Goal: Book appointment/travel/reservation

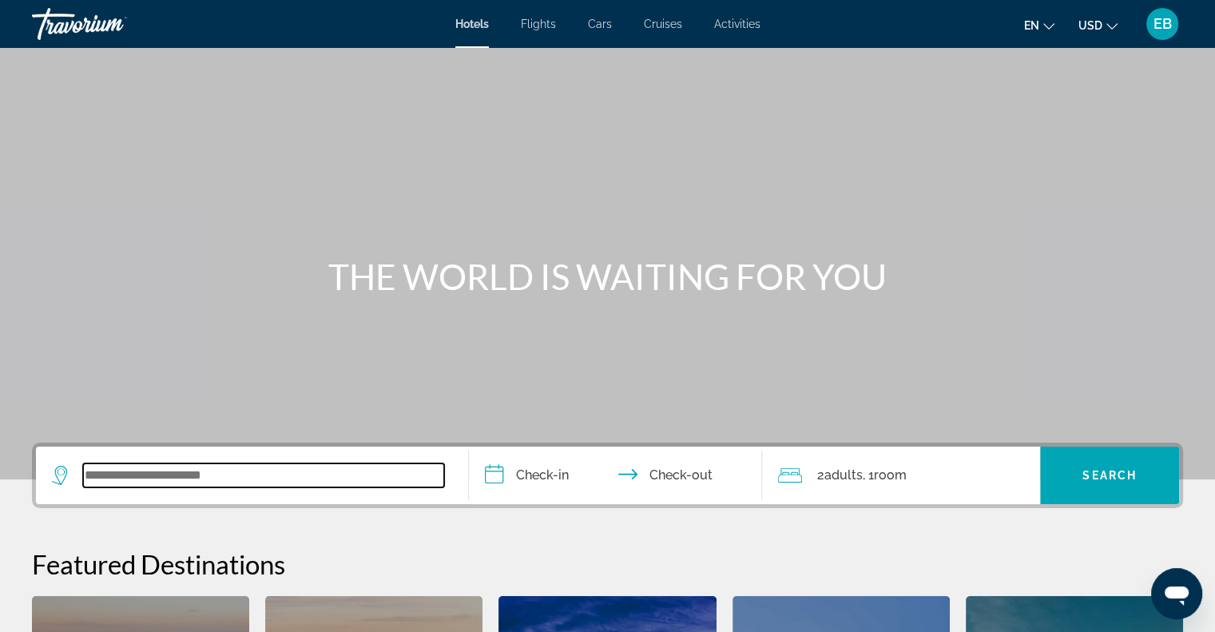
click at [243, 469] on input "Search widget" at bounding box center [263, 475] width 361 height 24
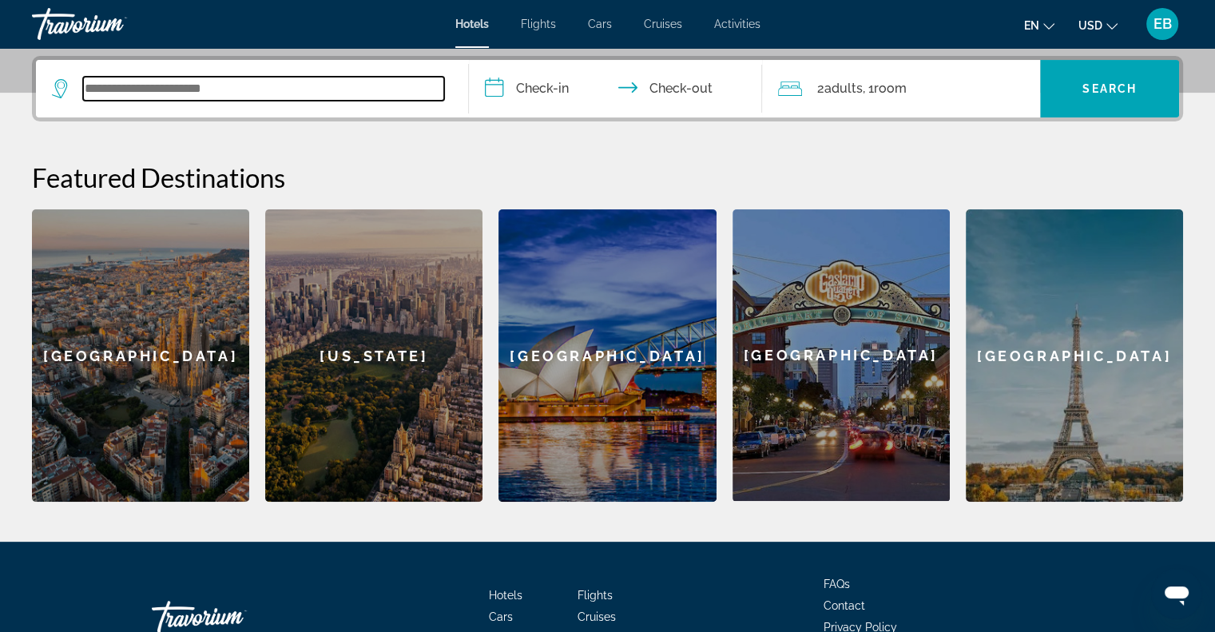
scroll to position [390, 0]
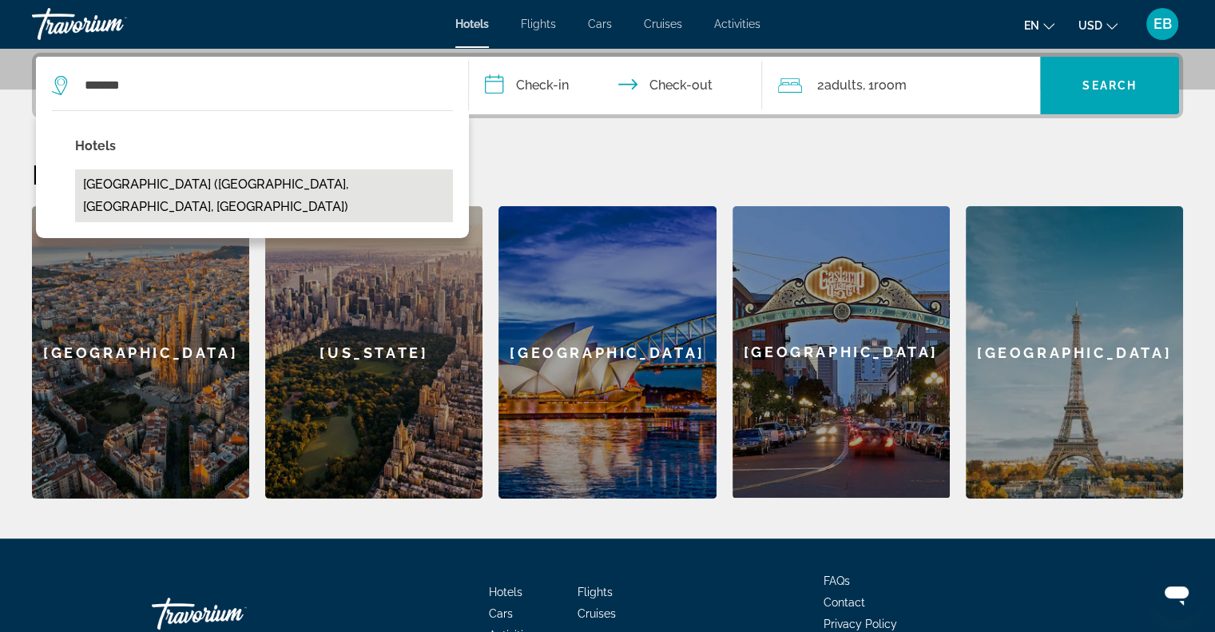
click at [204, 190] on button "[GEOGRAPHIC_DATA] ([GEOGRAPHIC_DATA], [GEOGRAPHIC_DATA], [GEOGRAPHIC_DATA])" at bounding box center [264, 195] width 378 height 53
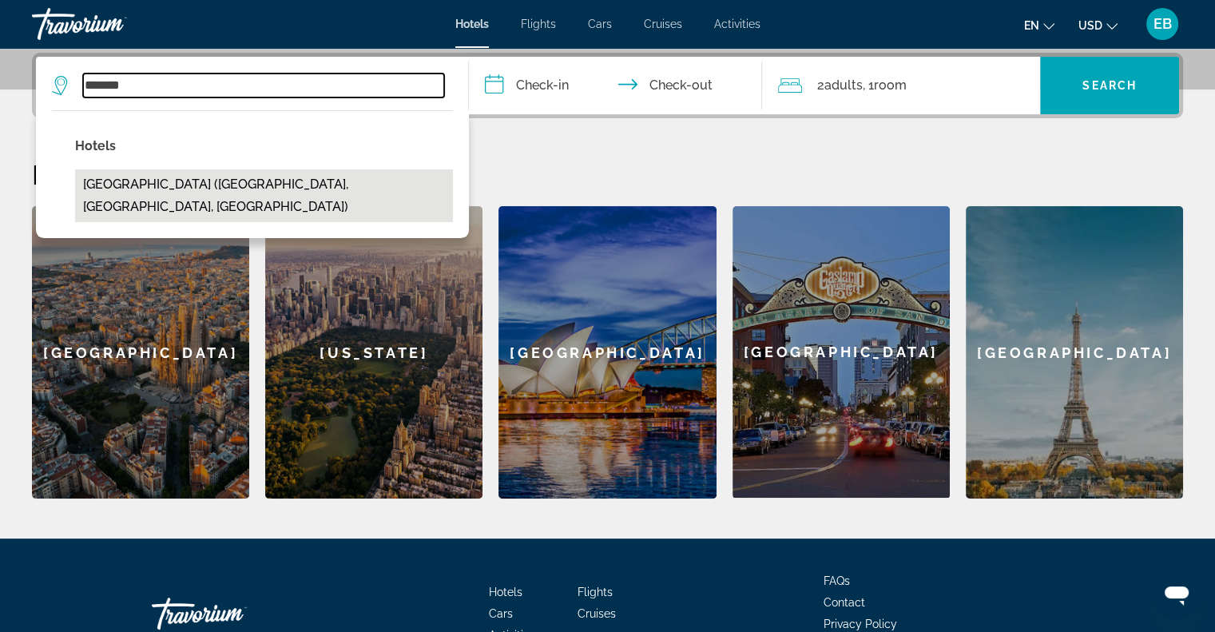
type input "**********"
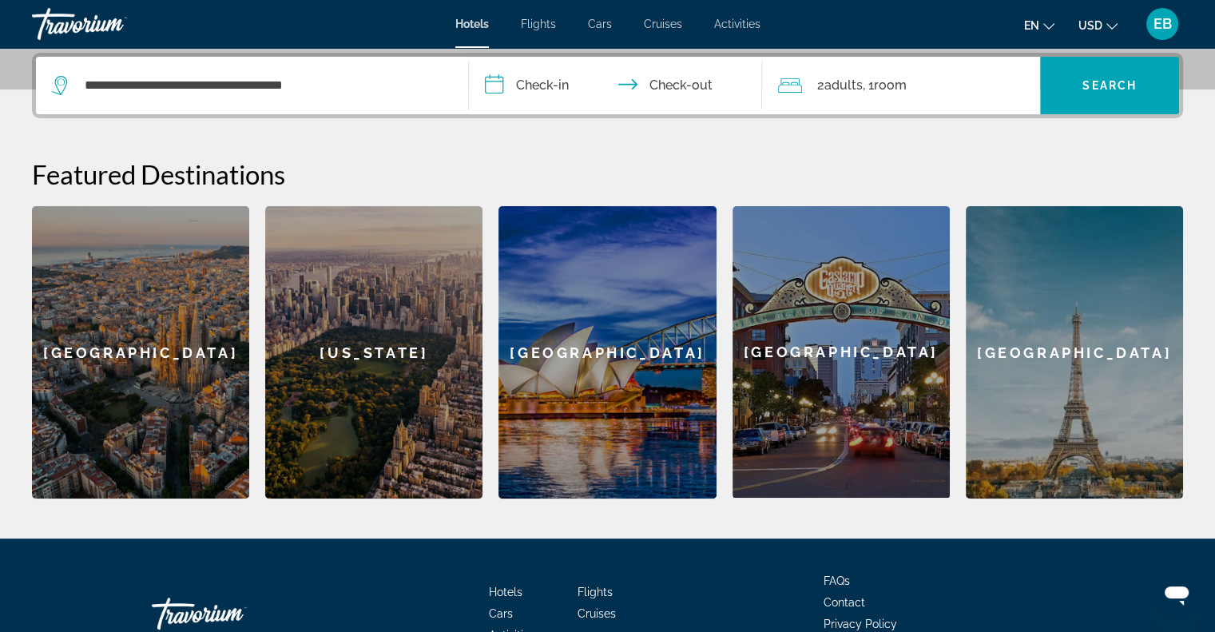
click at [558, 82] on input "**********" at bounding box center [619, 88] width 300 height 62
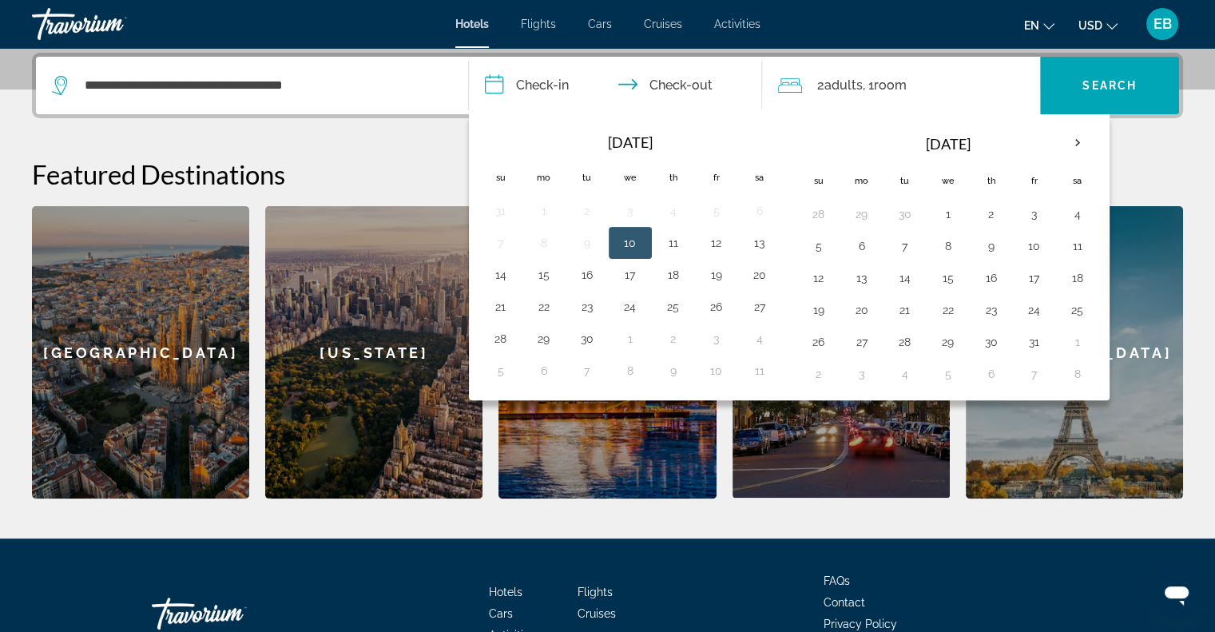
click at [617, 238] on button "10" at bounding box center [630, 243] width 26 height 22
click at [677, 248] on button "11" at bounding box center [674, 243] width 26 height 22
type input "**********"
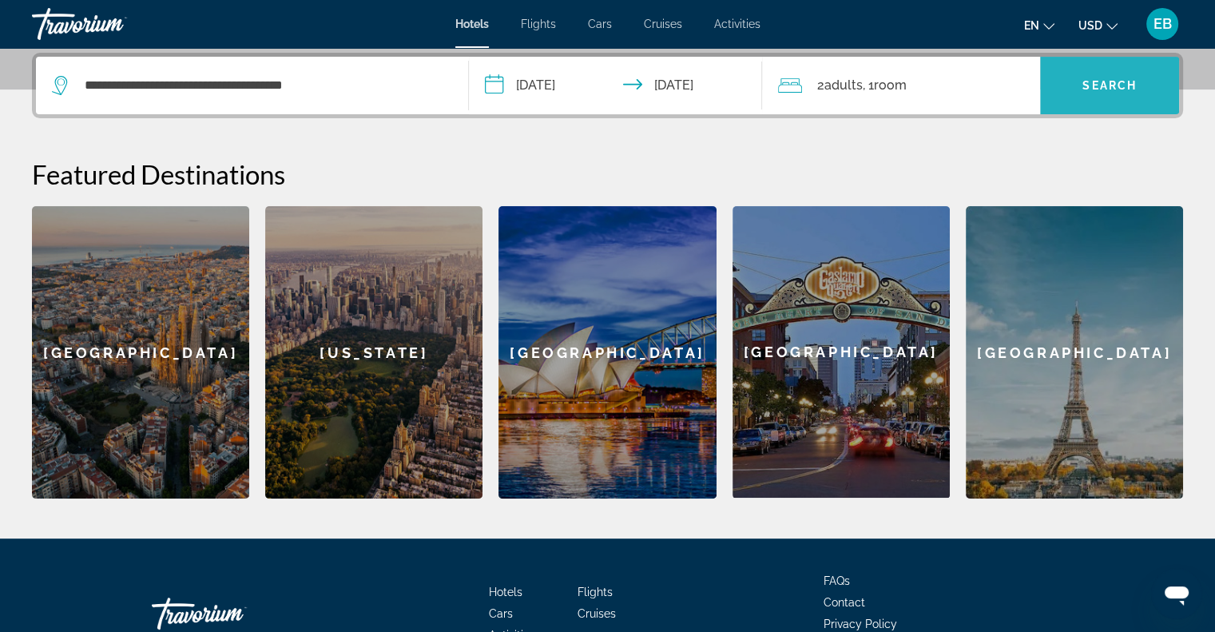
click at [1081, 85] on span "Search widget" at bounding box center [1109, 85] width 139 height 38
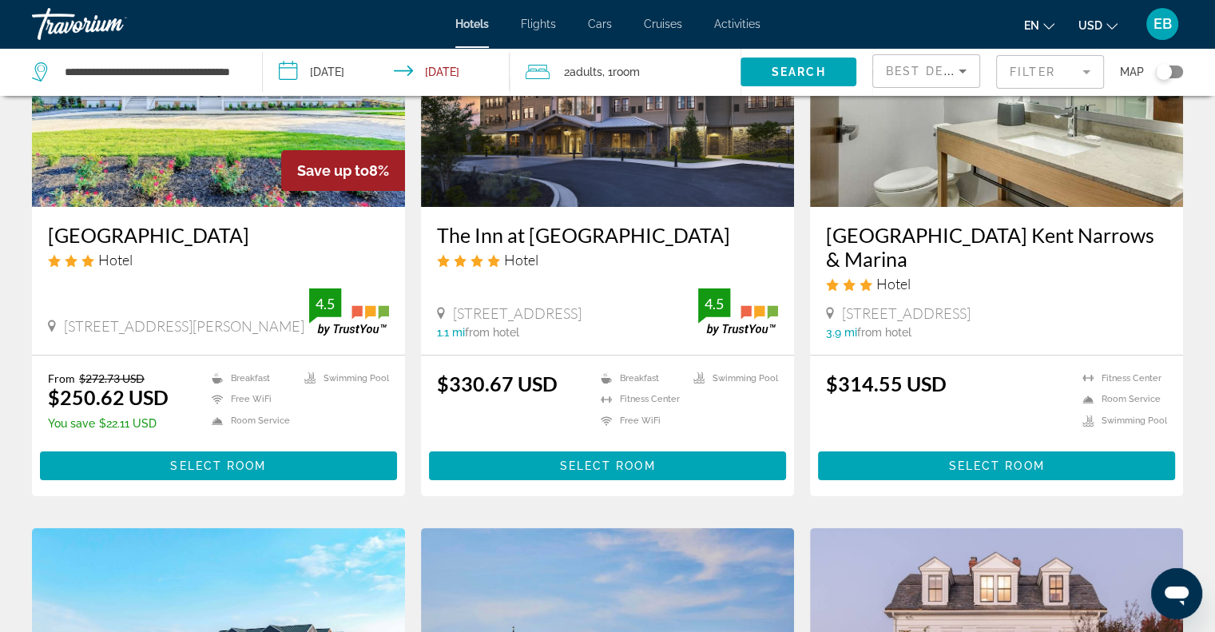
scroll to position [201, 0]
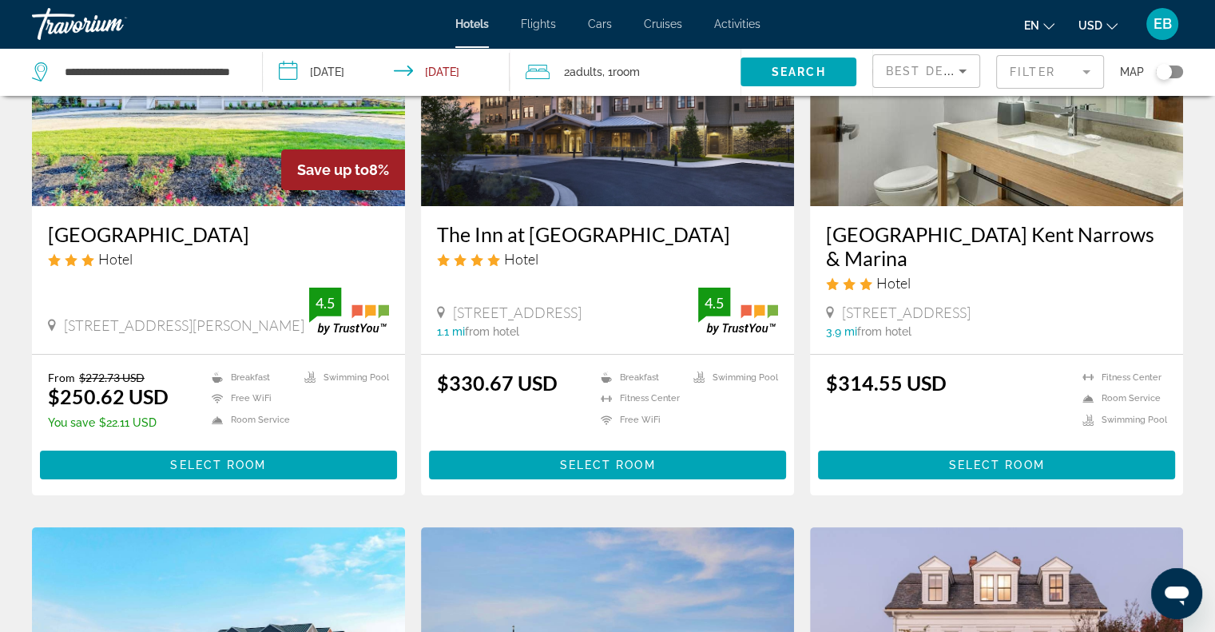
click at [1016, 175] on img "Main content" at bounding box center [996, 78] width 373 height 256
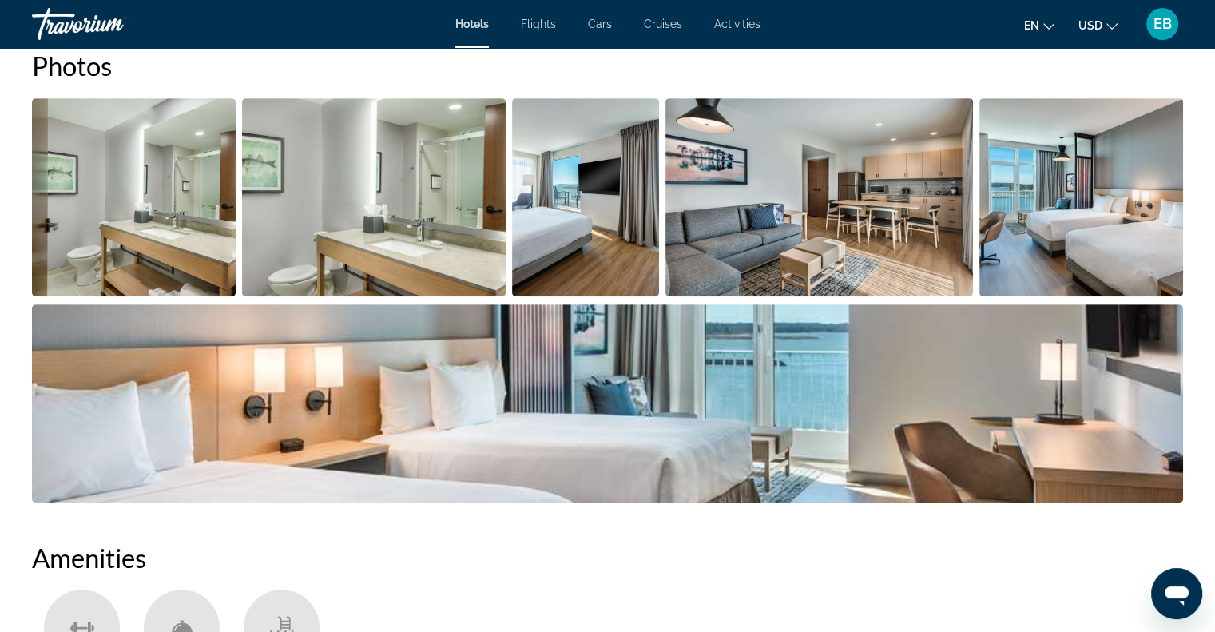
scroll to position [767, 0]
click at [831, 233] on img "Open full-screen image slider" at bounding box center [819, 196] width 308 height 198
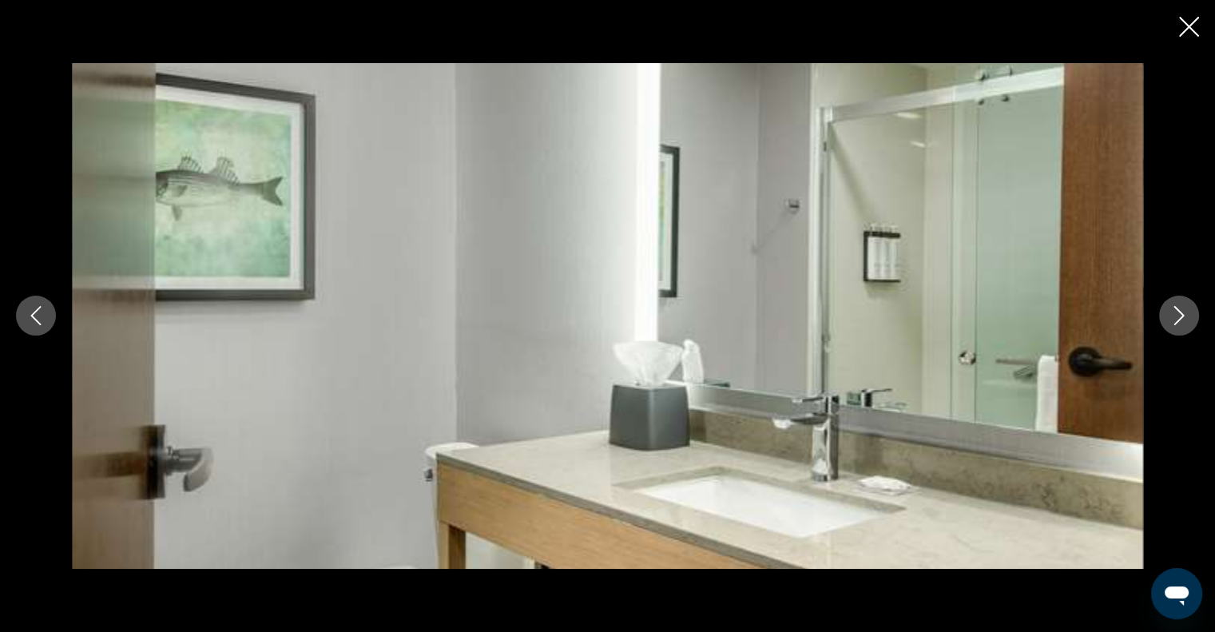
click at [1181, 316] on icon "Next image" at bounding box center [1178, 315] width 19 height 19
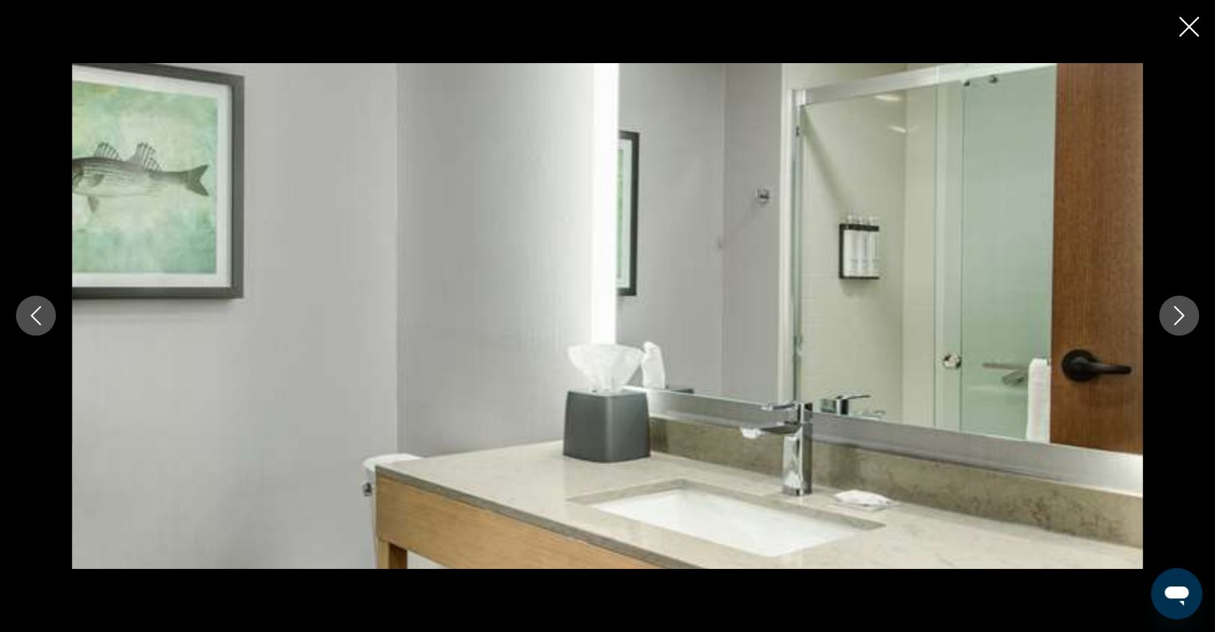
click at [1181, 316] on icon "Next image" at bounding box center [1178, 315] width 19 height 19
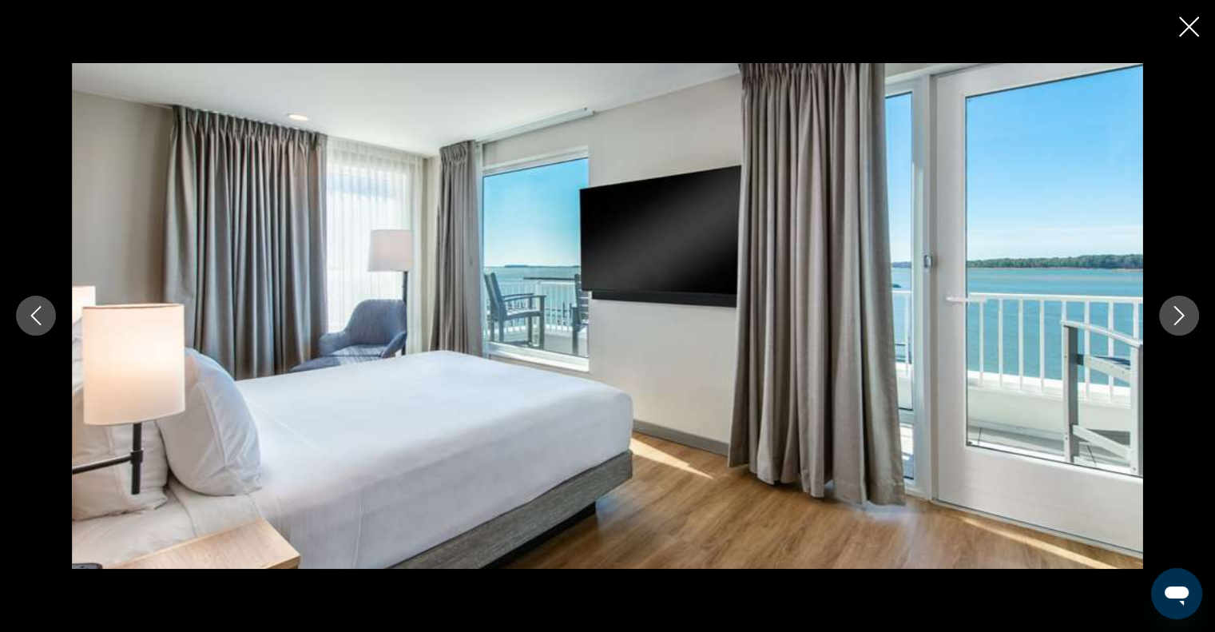
click at [1181, 316] on icon "Next image" at bounding box center [1178, 315] width 19 height 19
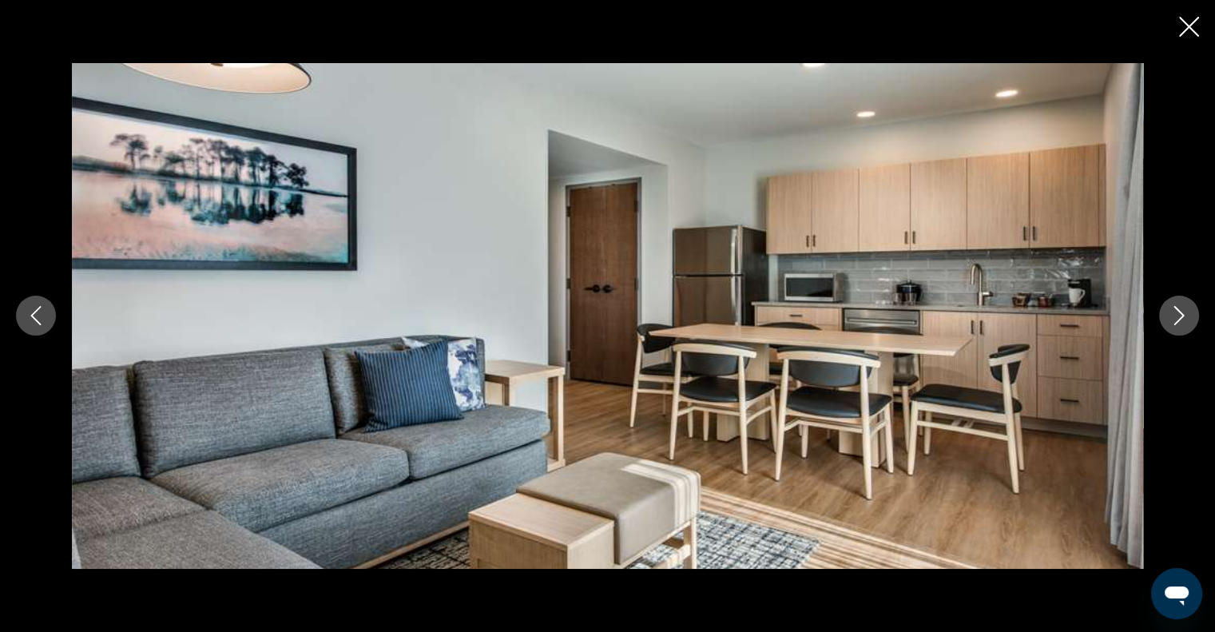
click at [1181, 316] on icon "Next image" at bounding box center [1178, 315] width 19 height 19
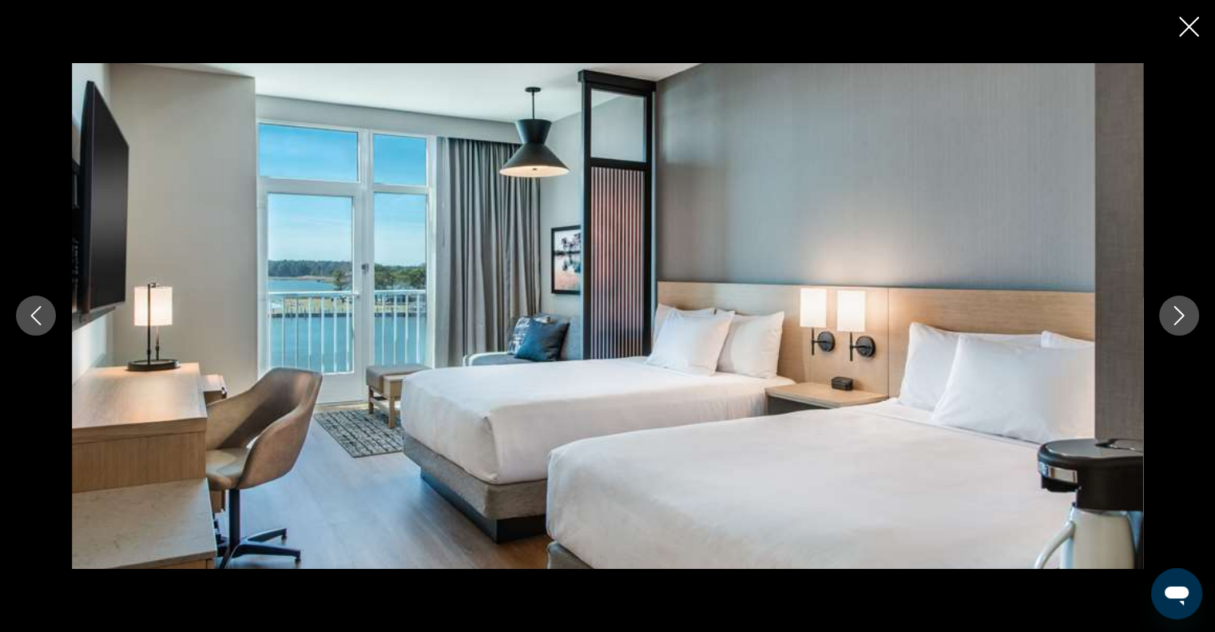
click at [1181, 316] on icon "Next image" at bounding box center [1178, 315] width 19 height 19
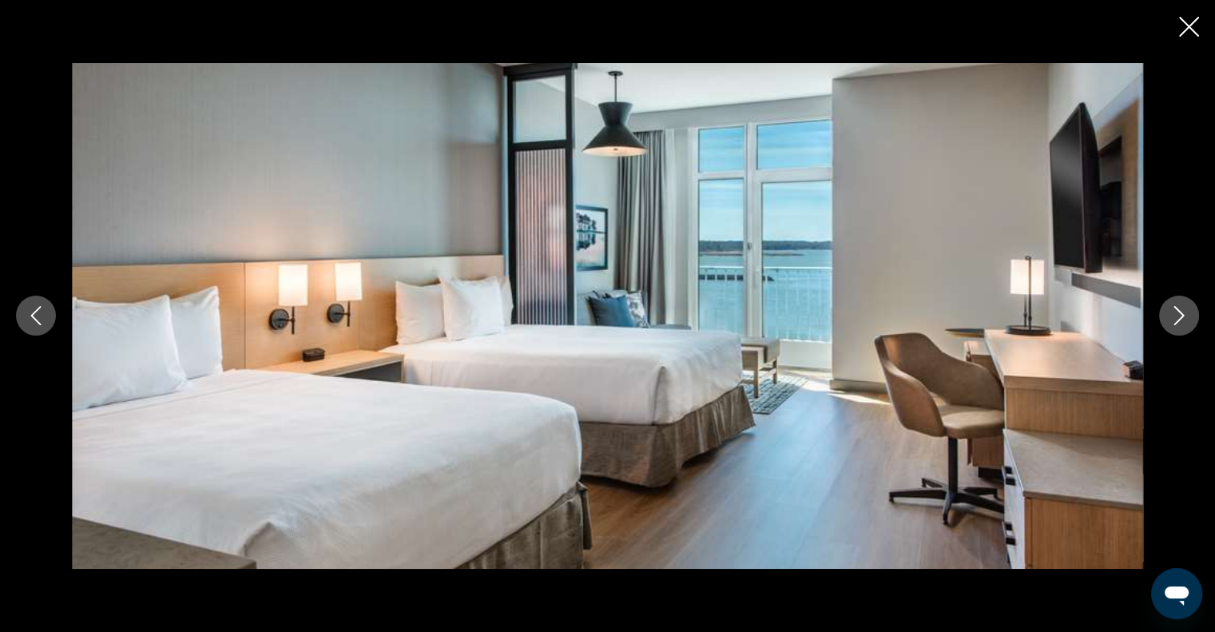
click at [1181, 316] on icon "Next image" at bounding box center [1178, 315] width 19 height 19
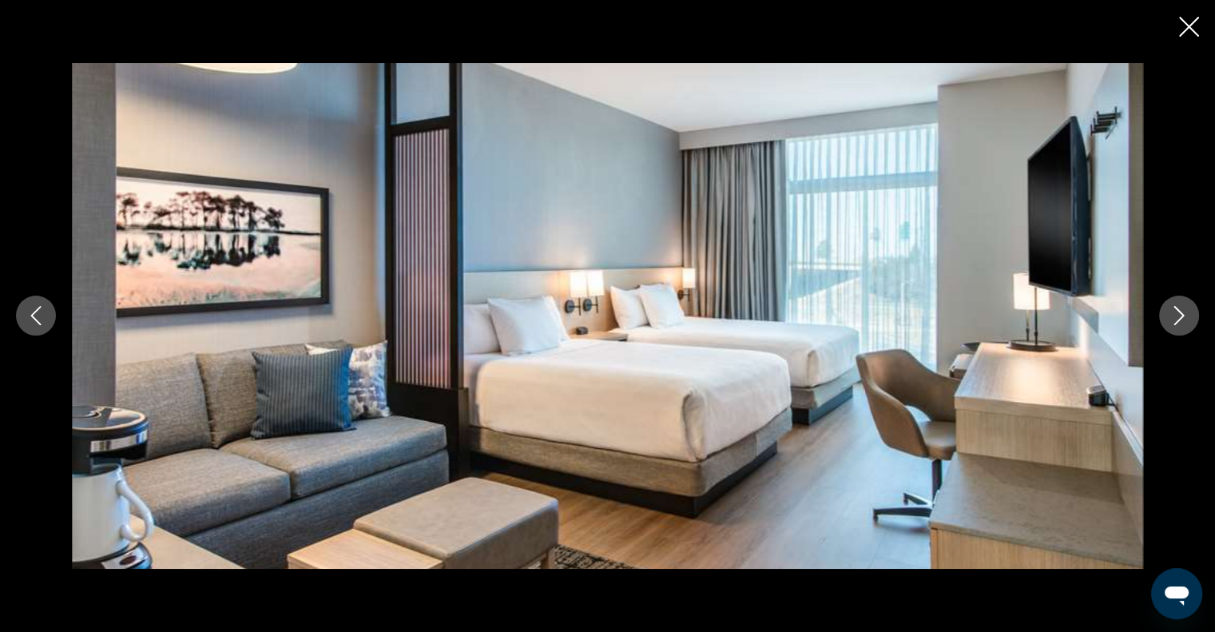
click at [1181, 316] on icon "Next image" at bounding box center [1178, 315] width 19 height 19
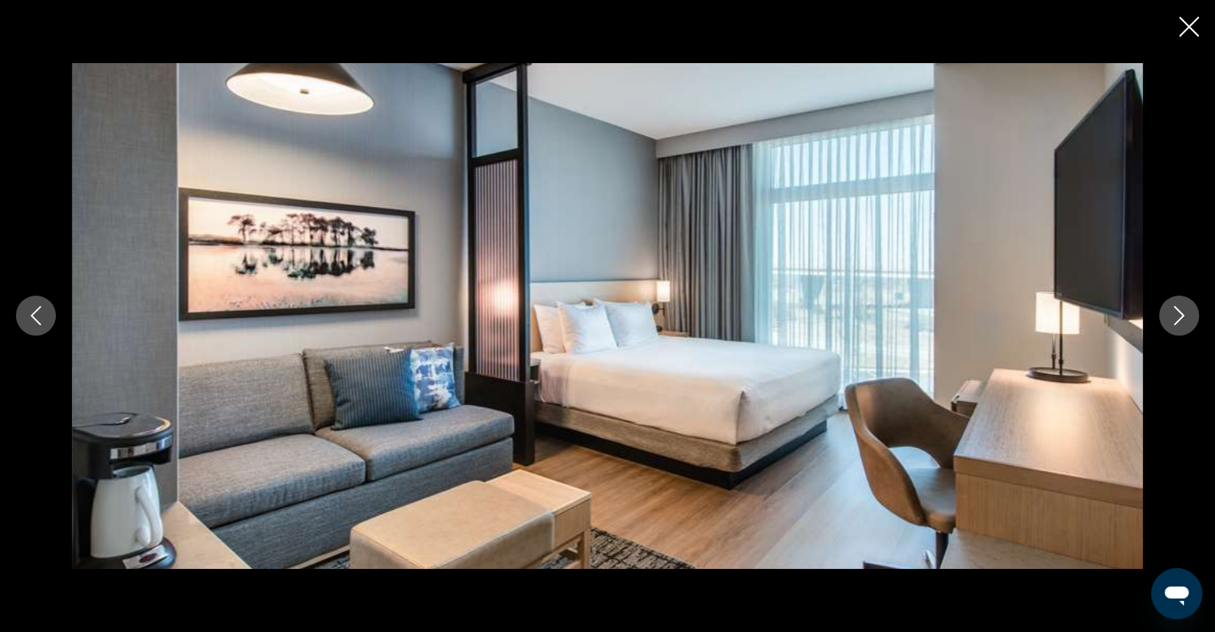
click at [1181, 316] on icon "Next image" at bounding box center [1178, 315] width 19 height 19
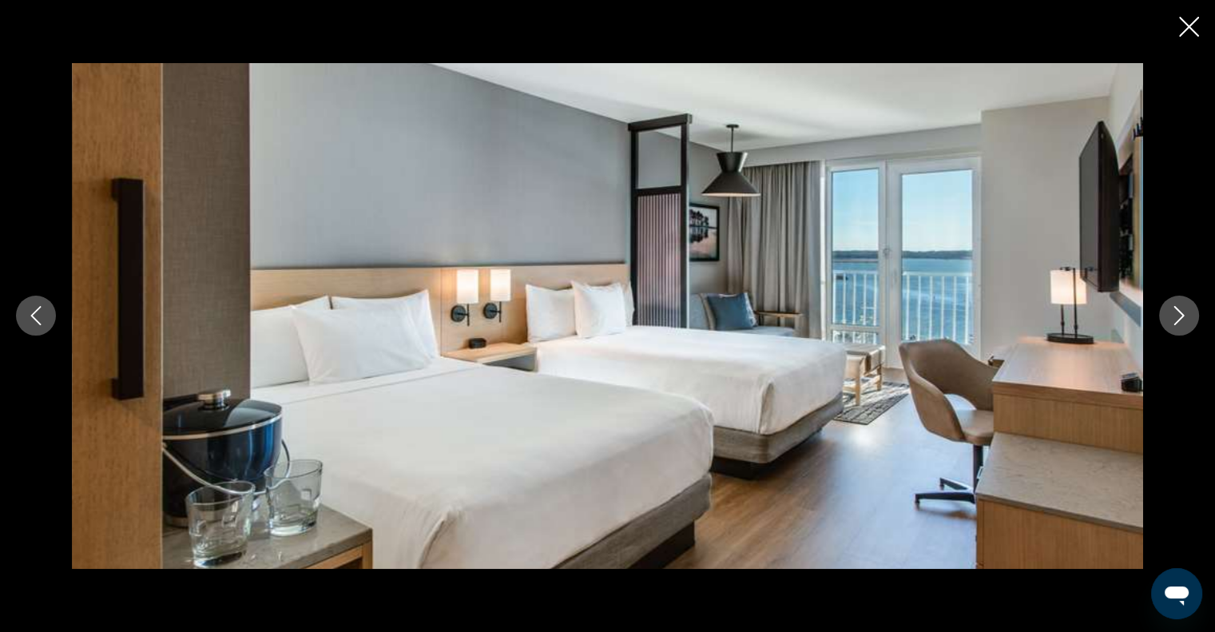
click at [1181, 316] on icon "Next image" at bounding box center [1178, 315] width 19 height 19
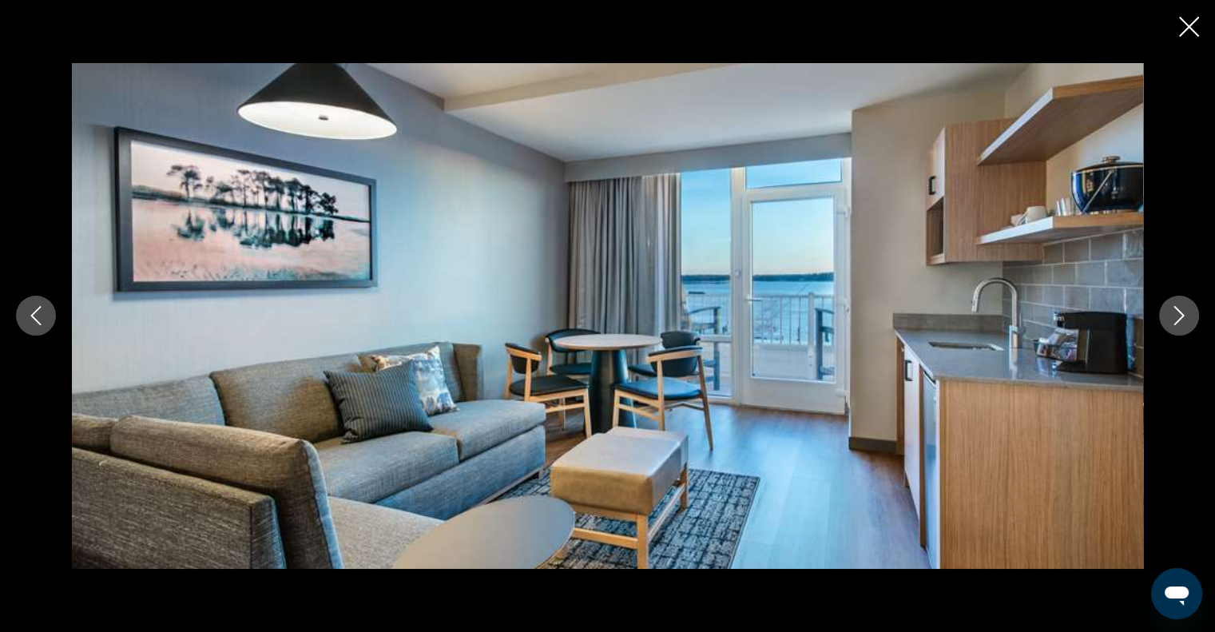
click at [1181, 316] on icon "Next image" at bounding box center [1178, 315] width 19 height 19
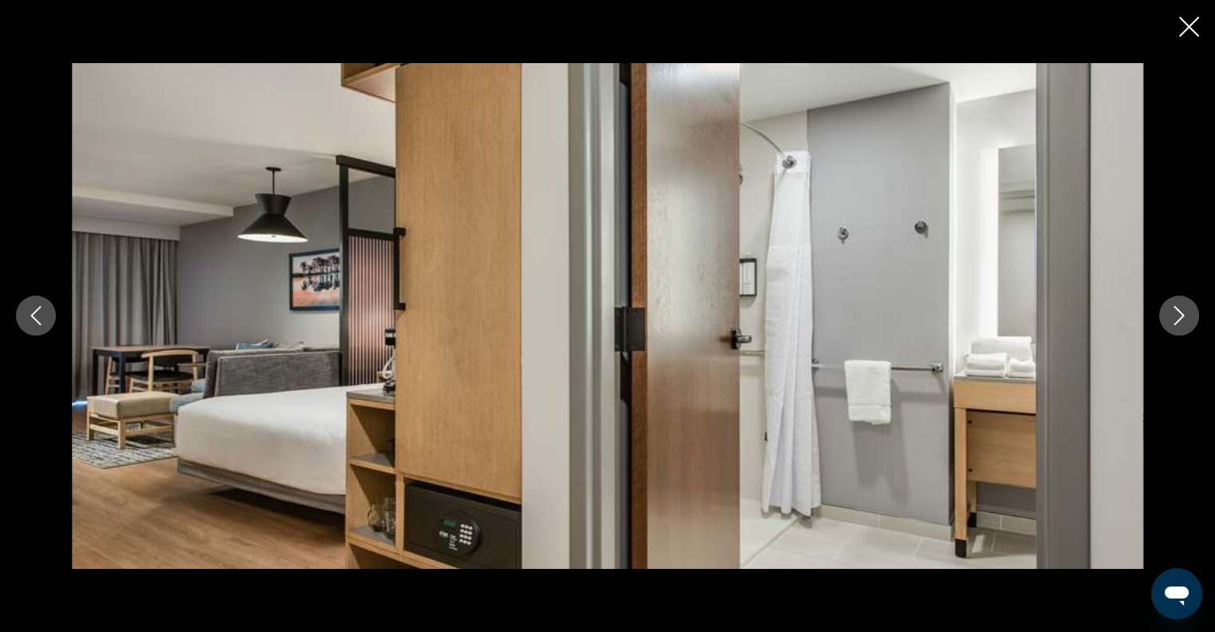
click at [34, 320] on icon "Previous image" at bounding box center [35, 315] width 19 height 19
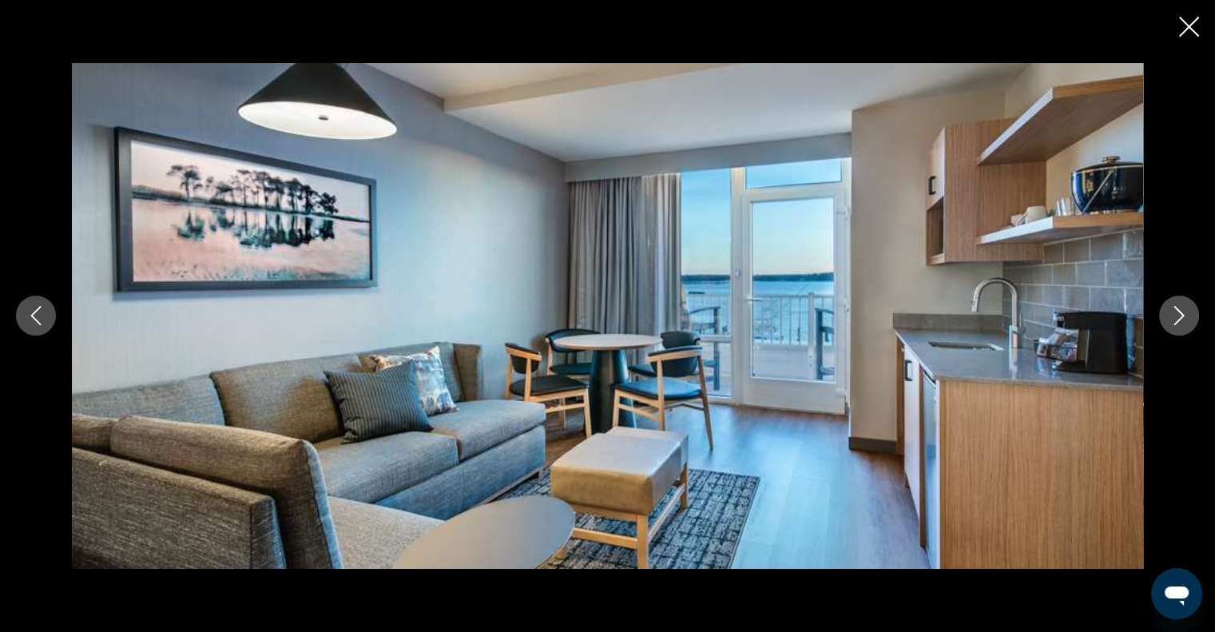
click at [1185, 325] on button "Next image" at bounding box center [1179, 316] width 40 height 40
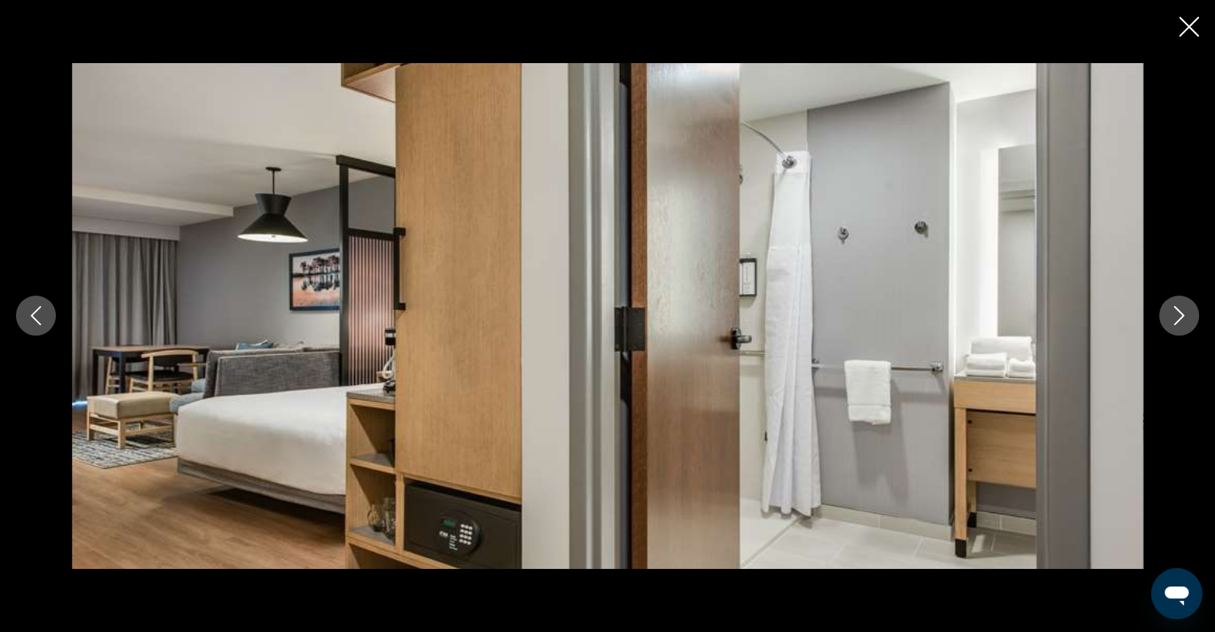
click at [1185, 325] on button "Next image" at bounding box center [1179, 316] width 40 height 40
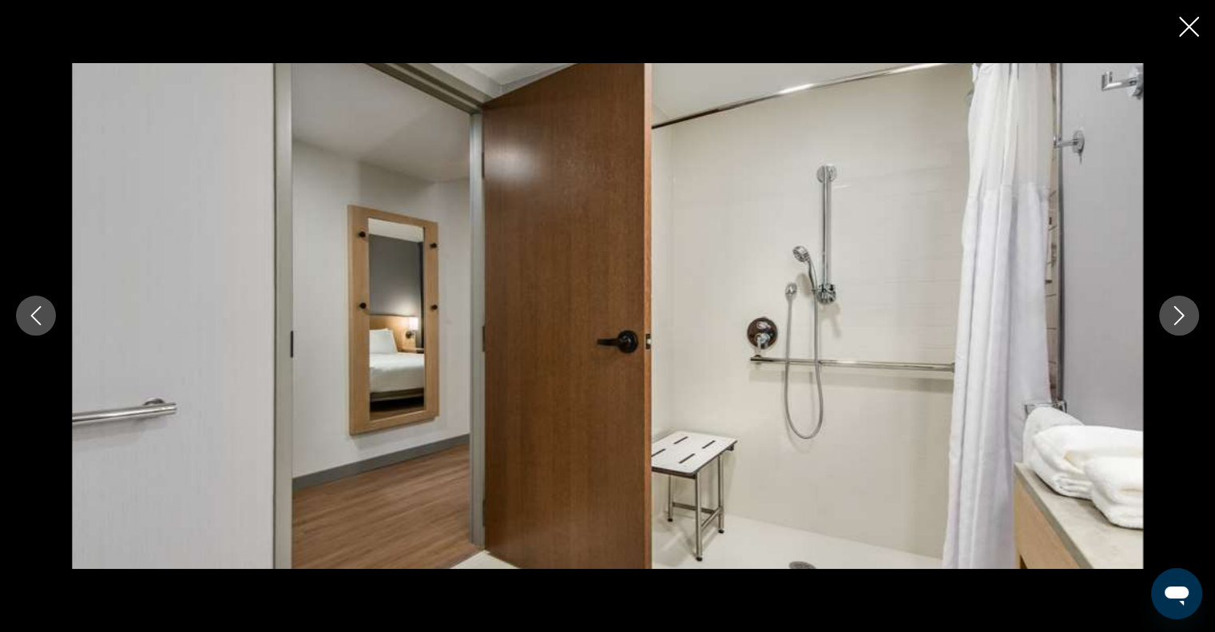
click at [1185, 325] on button "Next image" at bounding box center [1179, 316] width 40 height 40
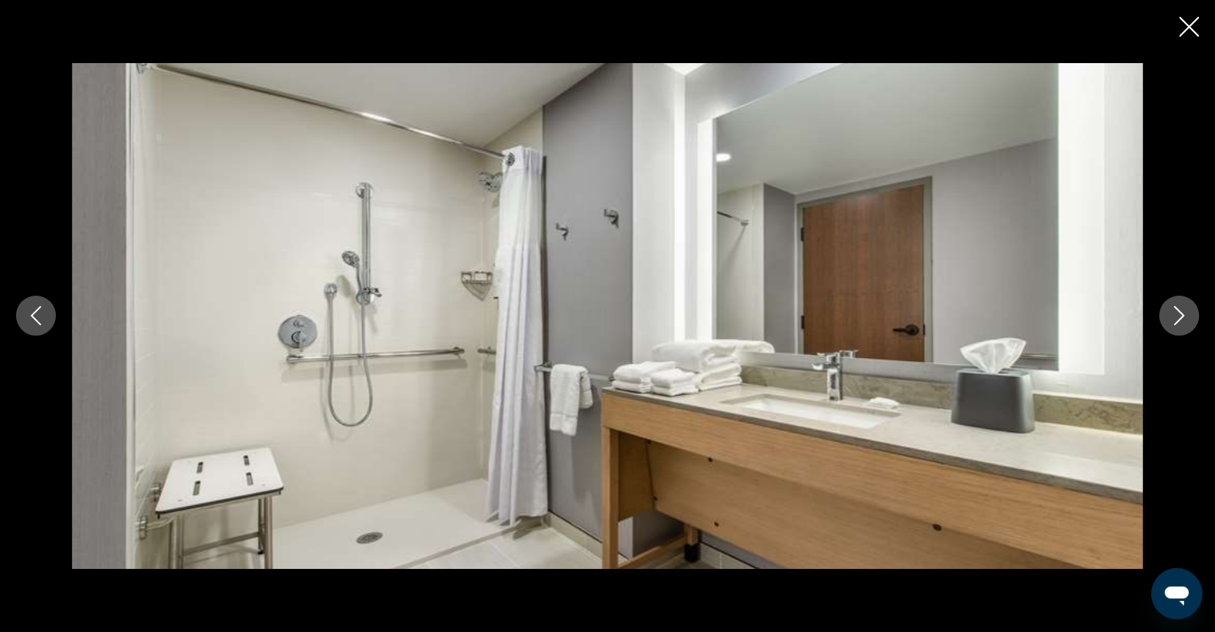
click at [1185, 325] on button "Next image" at bounding box center [1179, 316] width 40 height 40
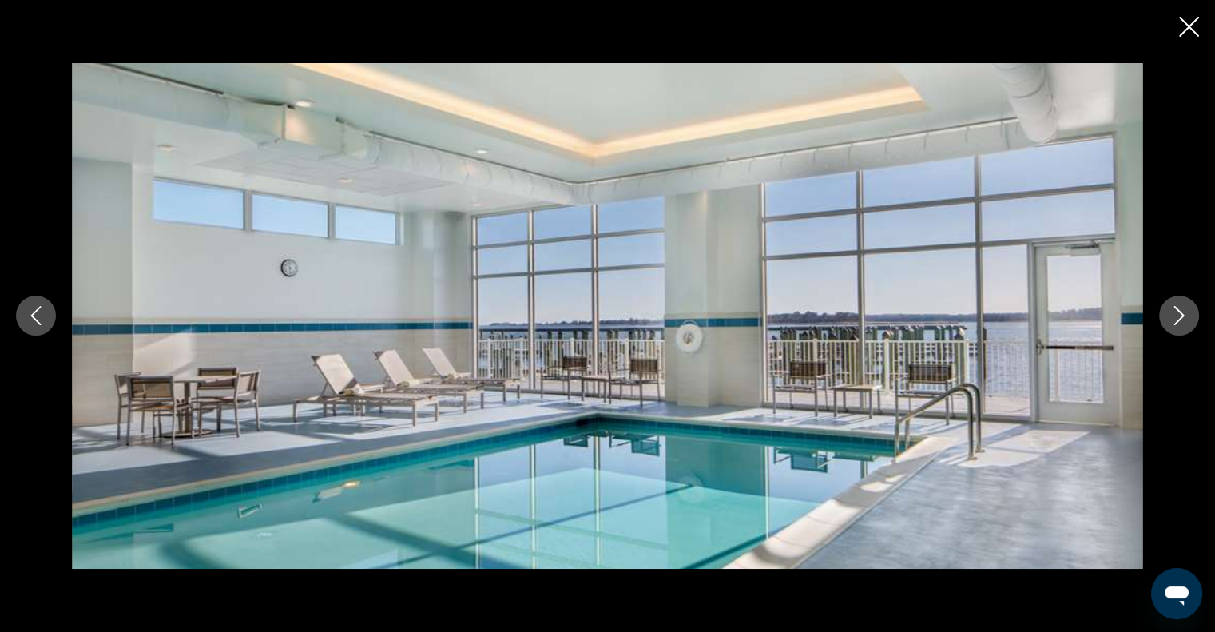
click at [1185, 325] on button "Next image" at bounding box center [1179, 316] width 40 height 40
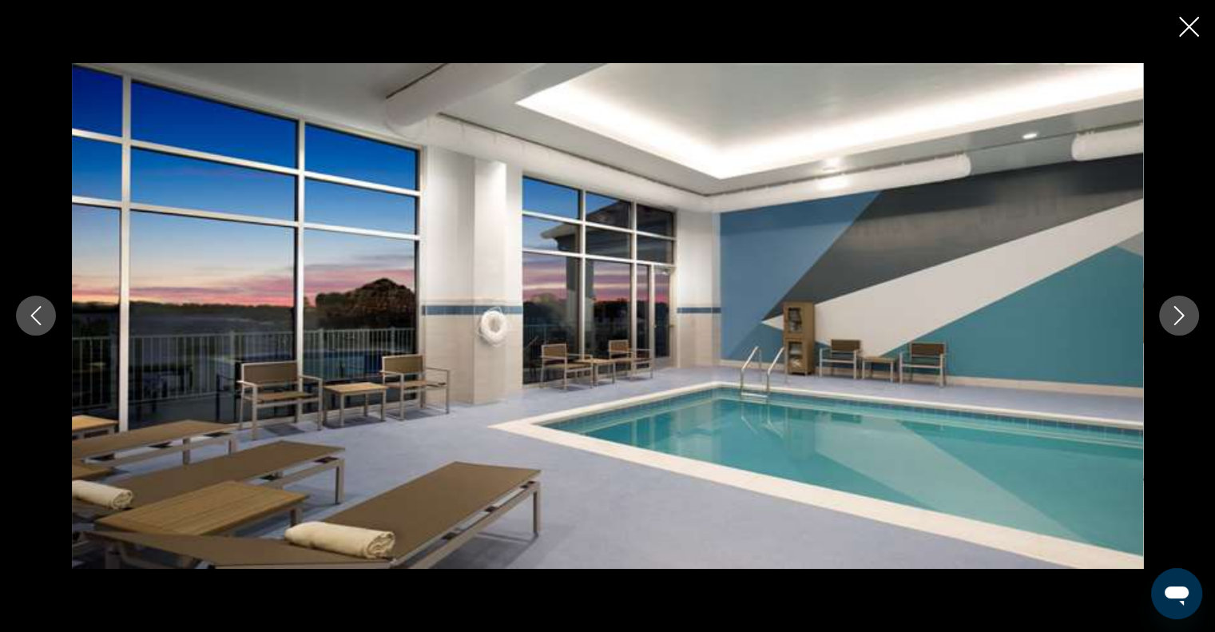
click at [1185, 325] on button "Next image" at bounding box center [1179, 316] width 40 height 40
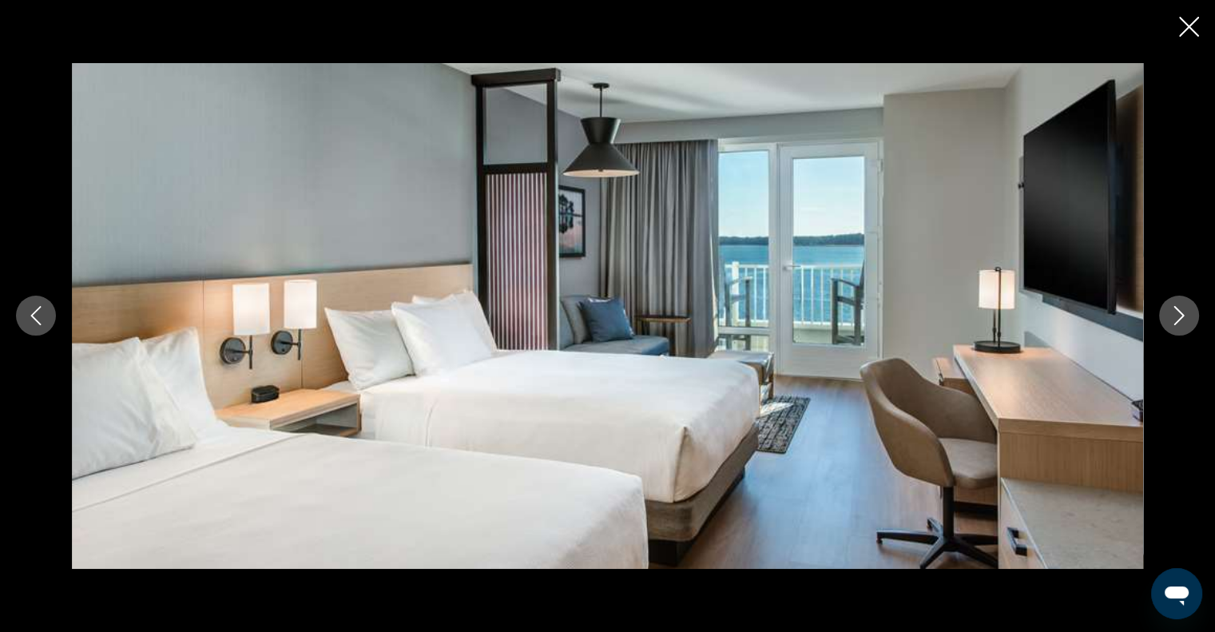
click at [1185, 325] on button "Next image" at bounding box center [1179, 316] width 40 height 40
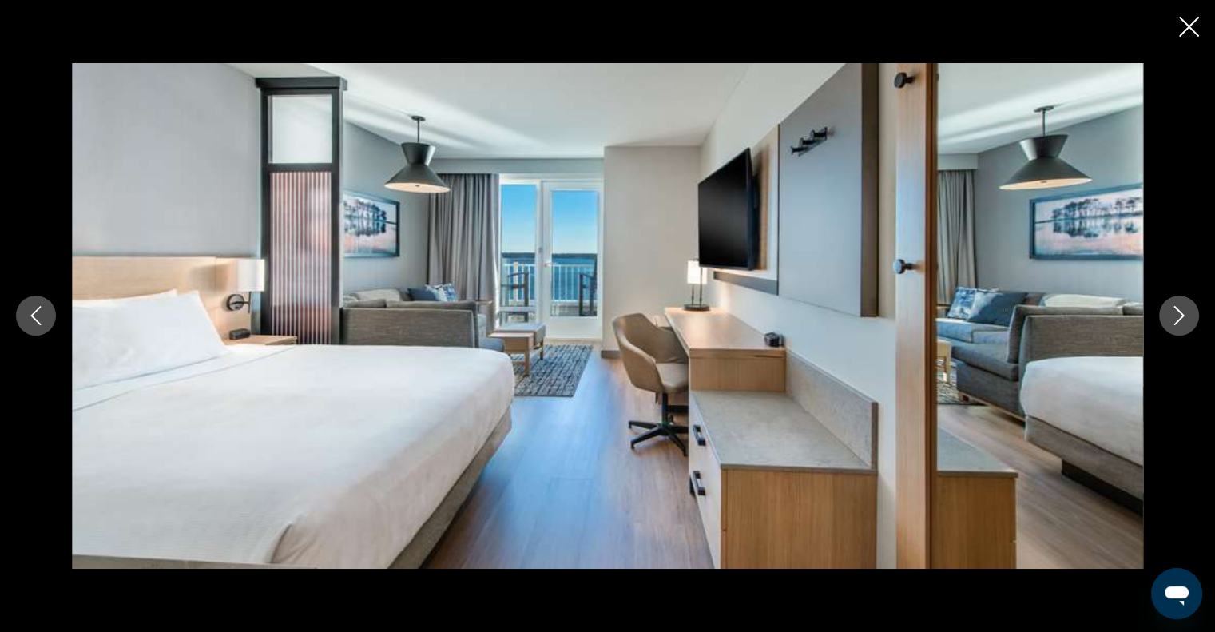
click at [1185, 325] on button "Next image" at bounding box center [1179, 316] width 40 height 40
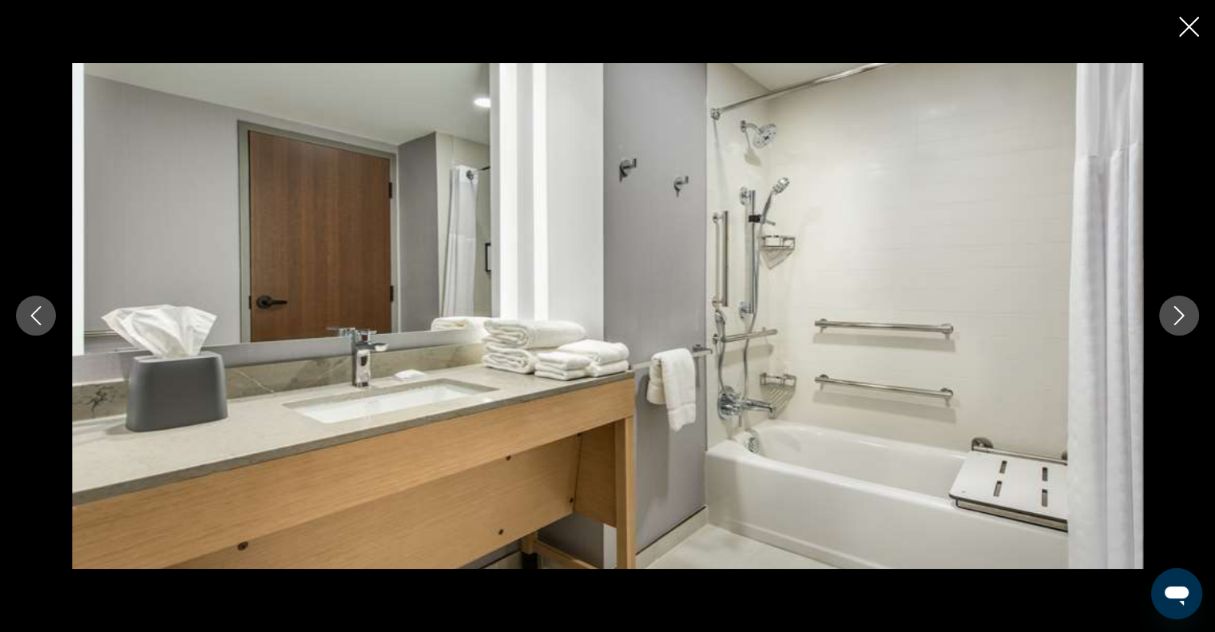
click at [1185, 325] on button "Next image" at bounding box center [1179, 316] width 40 height 40
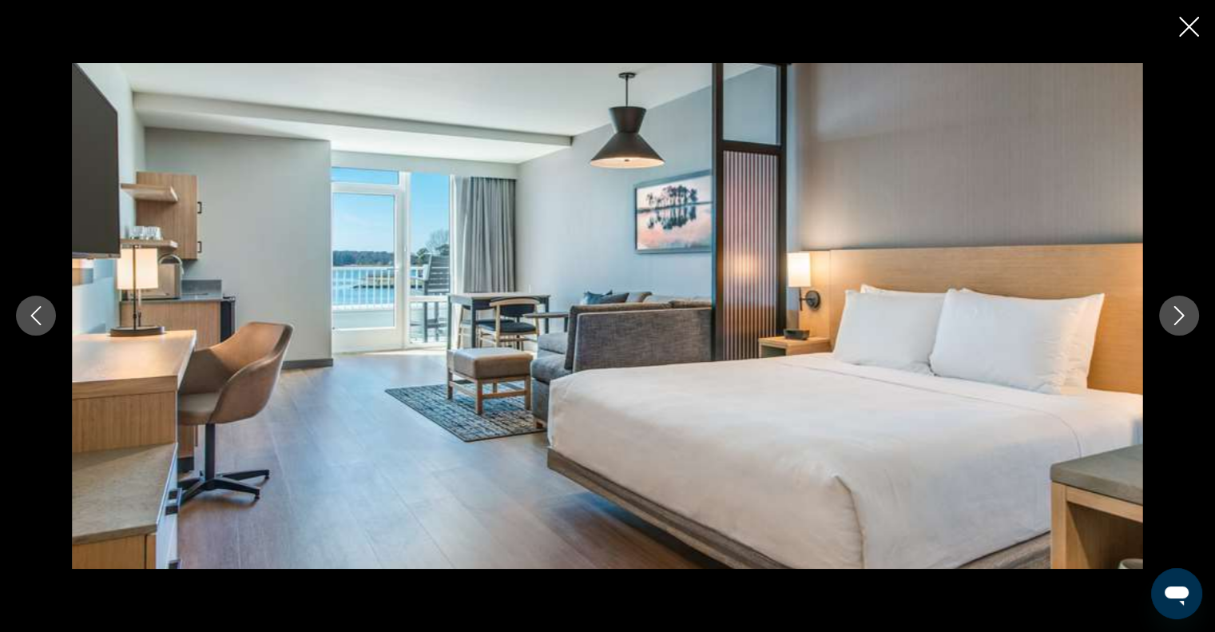
click at [1185, 325] on button "Next image" at bounding box center [1179, 316] width 40 height 40
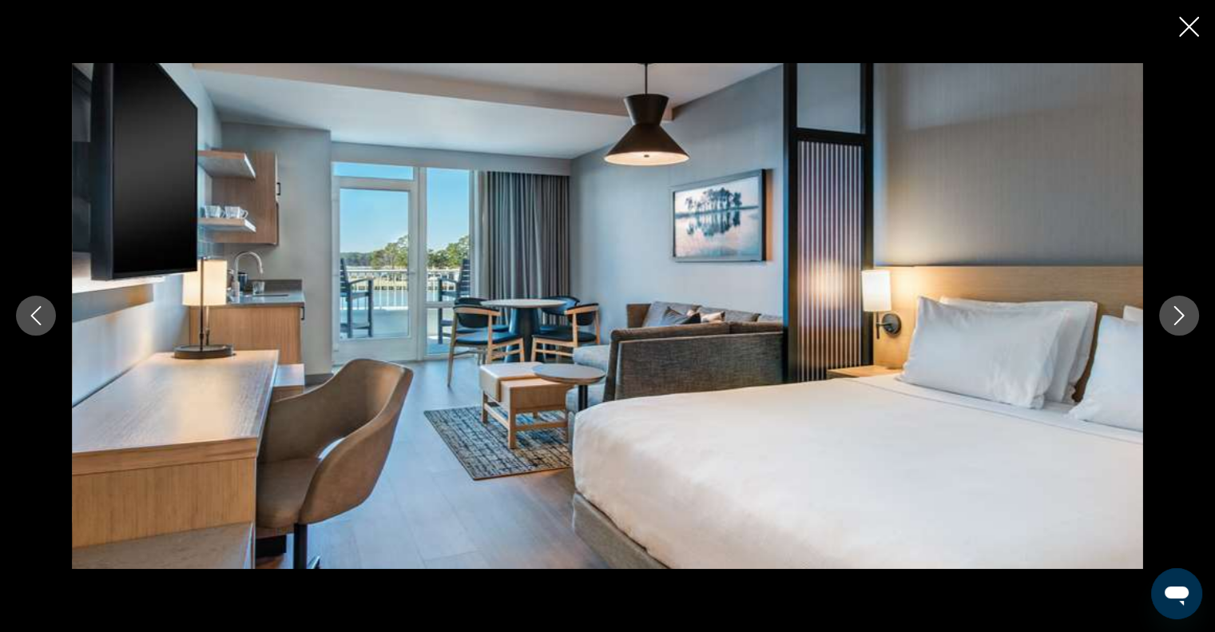
click at [1185, 325] on button "Next image" at bounding box center [1179, 316] width 40 height 40
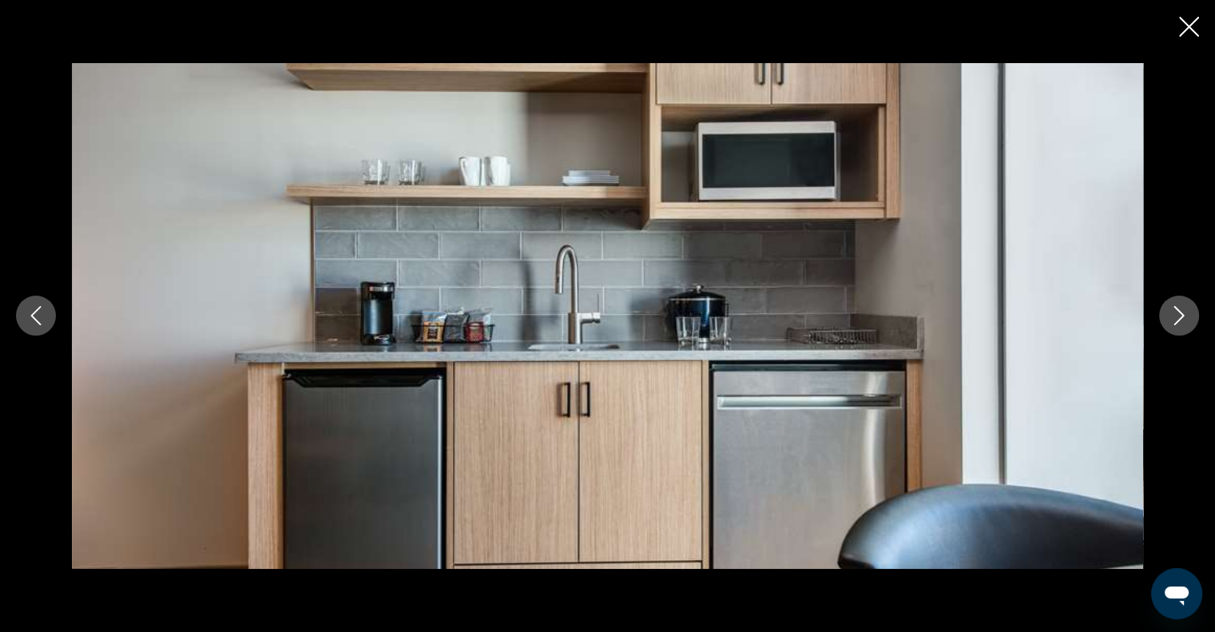
click at [1185, 325] on button "Next image" at bounding box center [1179, 316] width 40 height 40
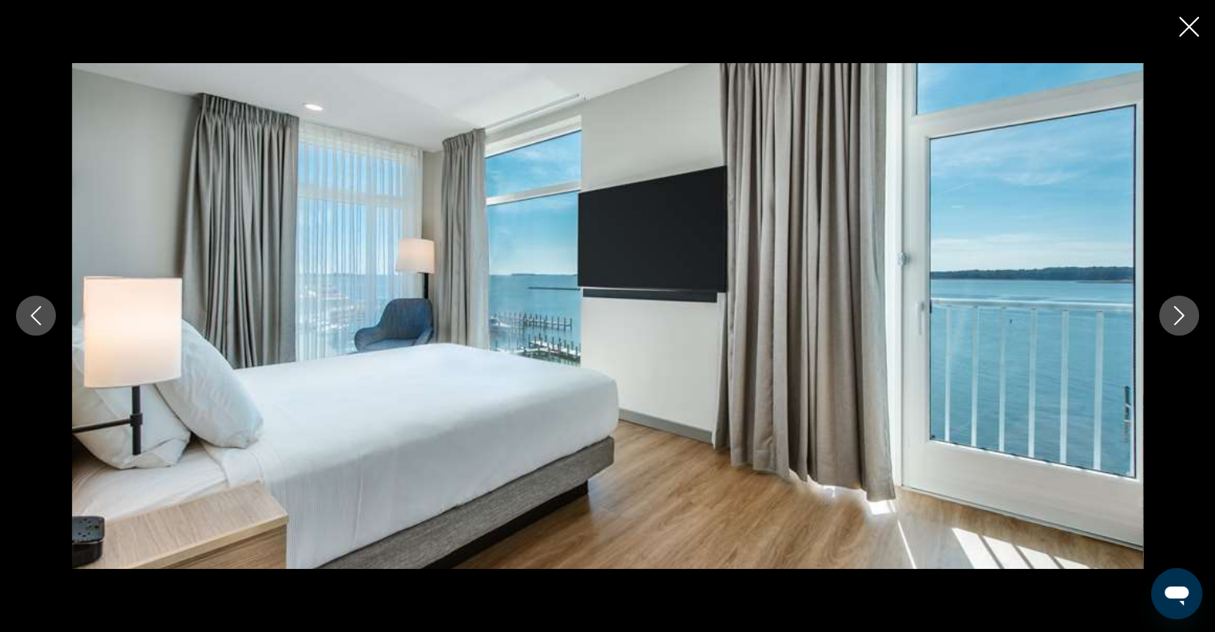
click at [1185, 325] on button "Next image" at bounding box center [1179, 316] width 40 height 40
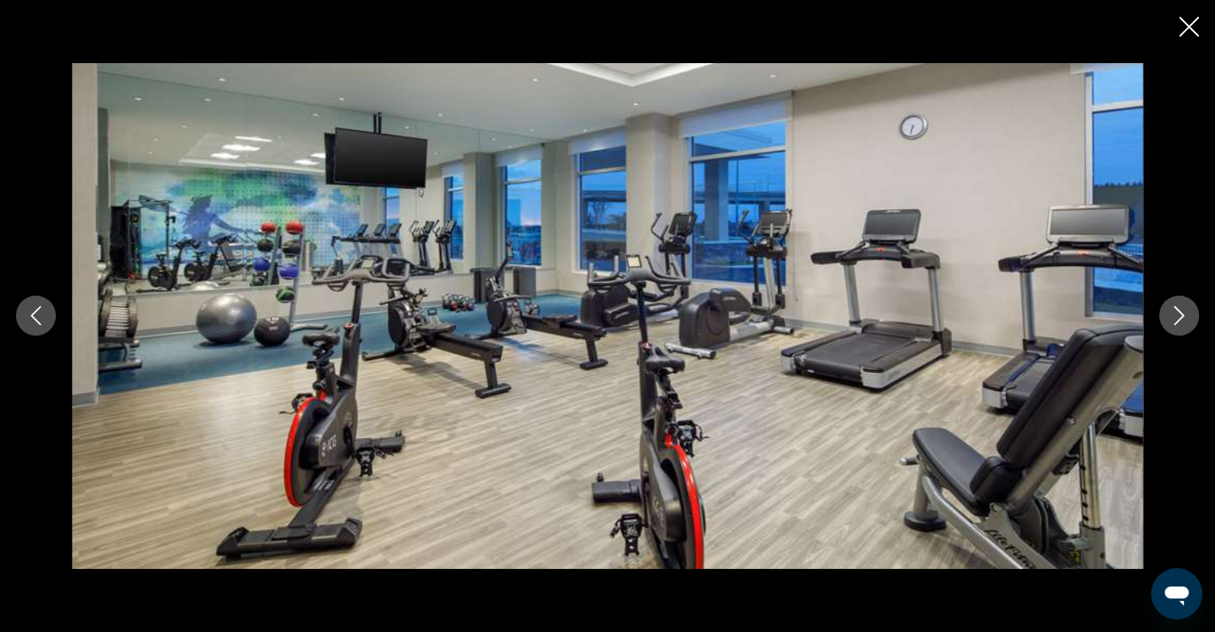
click at [1185, 325] on button "Next image" at bounding box center [1179, 316] width 40 height 40
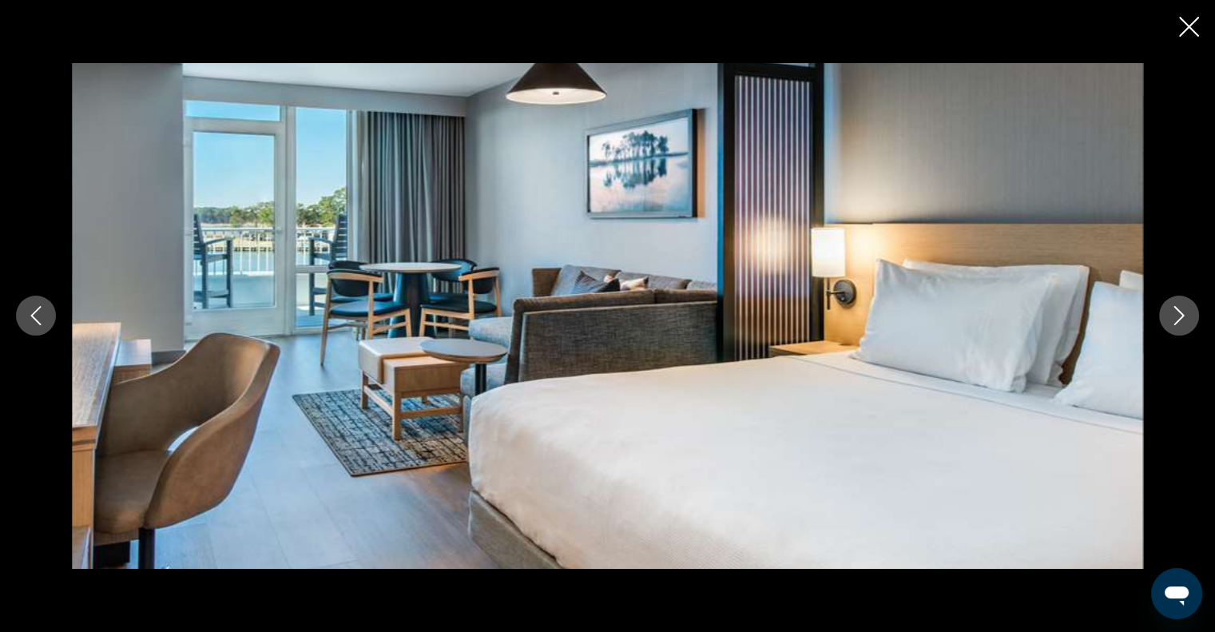
click at [1181, 26] on icon "Close slideshow" at bounding box center [1189, 27] width 20 height 20
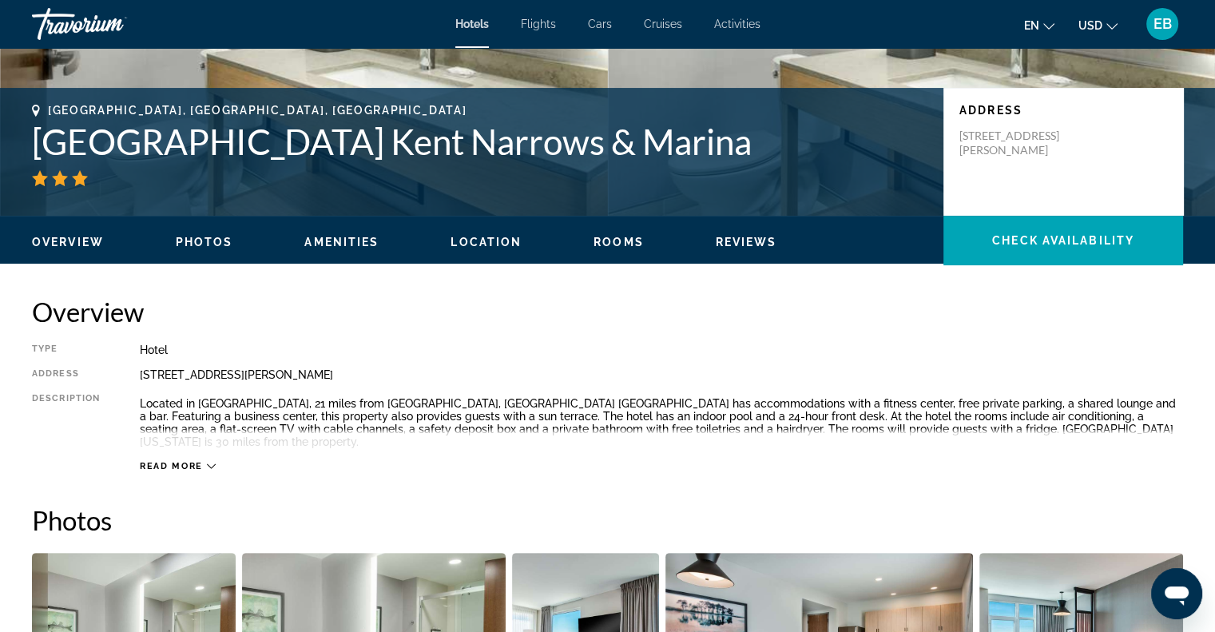
scroll to position [0, 0]
